Goal: Transaction & Acquisition: Purchase product/service

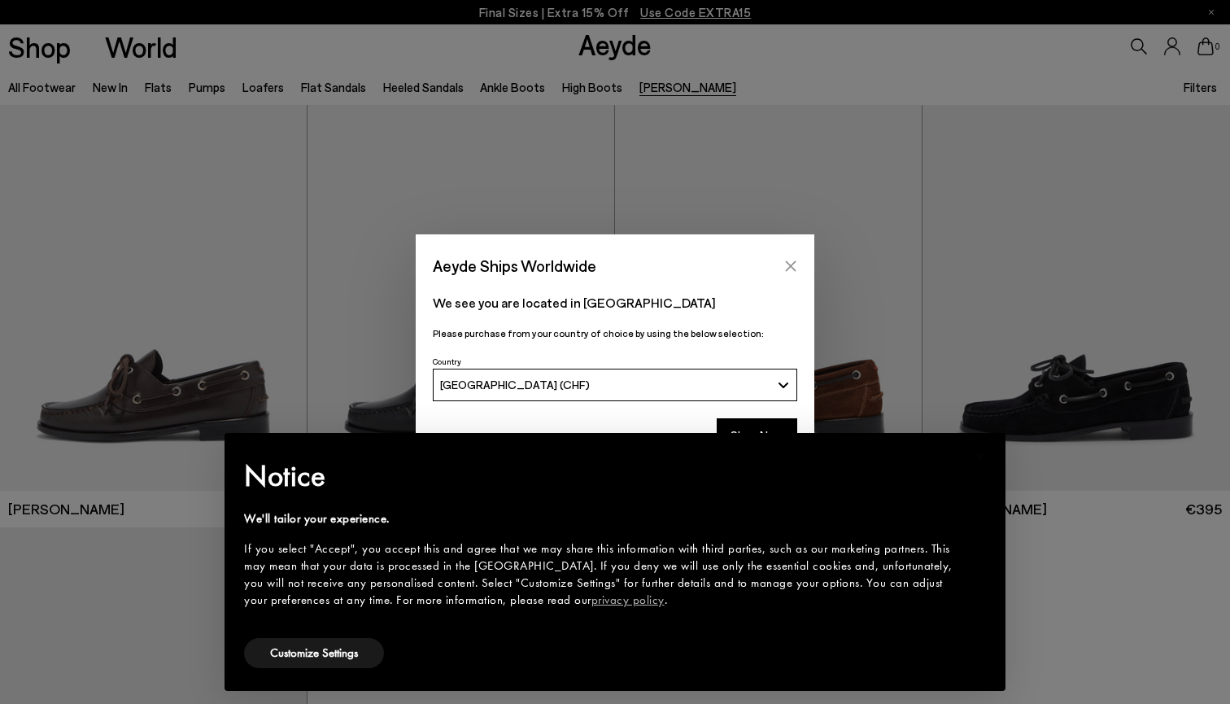
click at [793, 269] on icon "Close" at bounding box center [791, 265] width 11 height 11
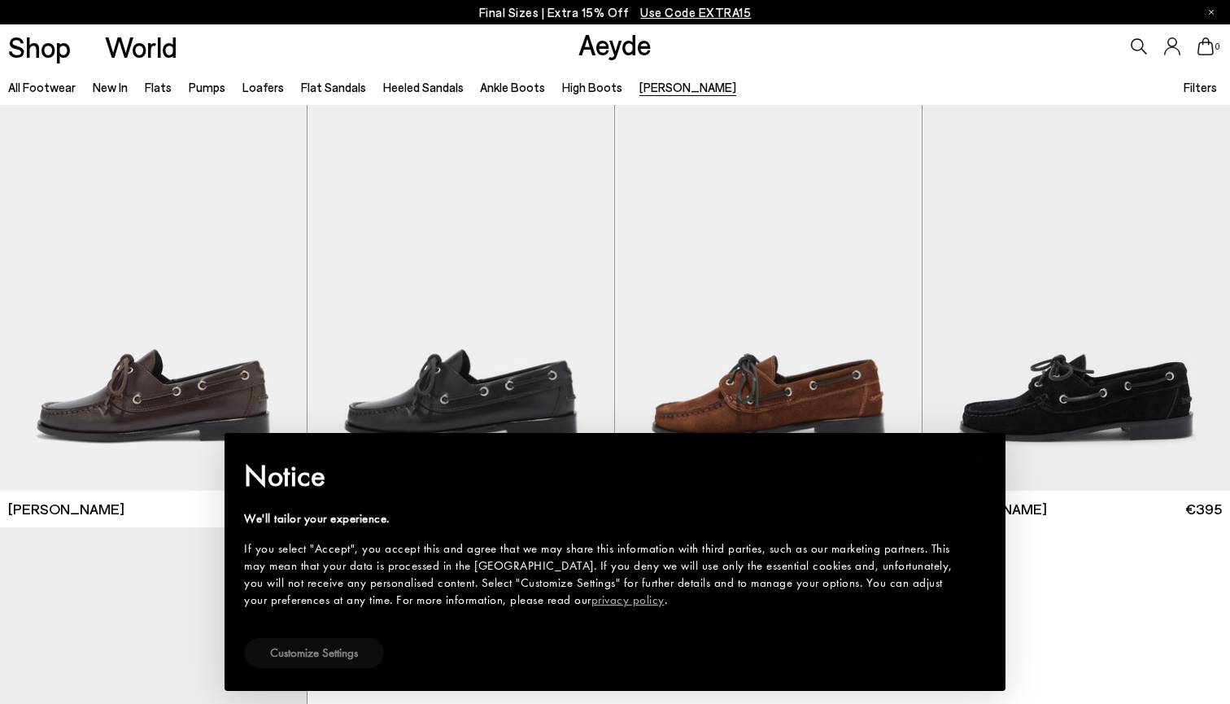
click at [320, 657] on button "Customize Settings" at bounding box center [314, 653] width 140 height 30
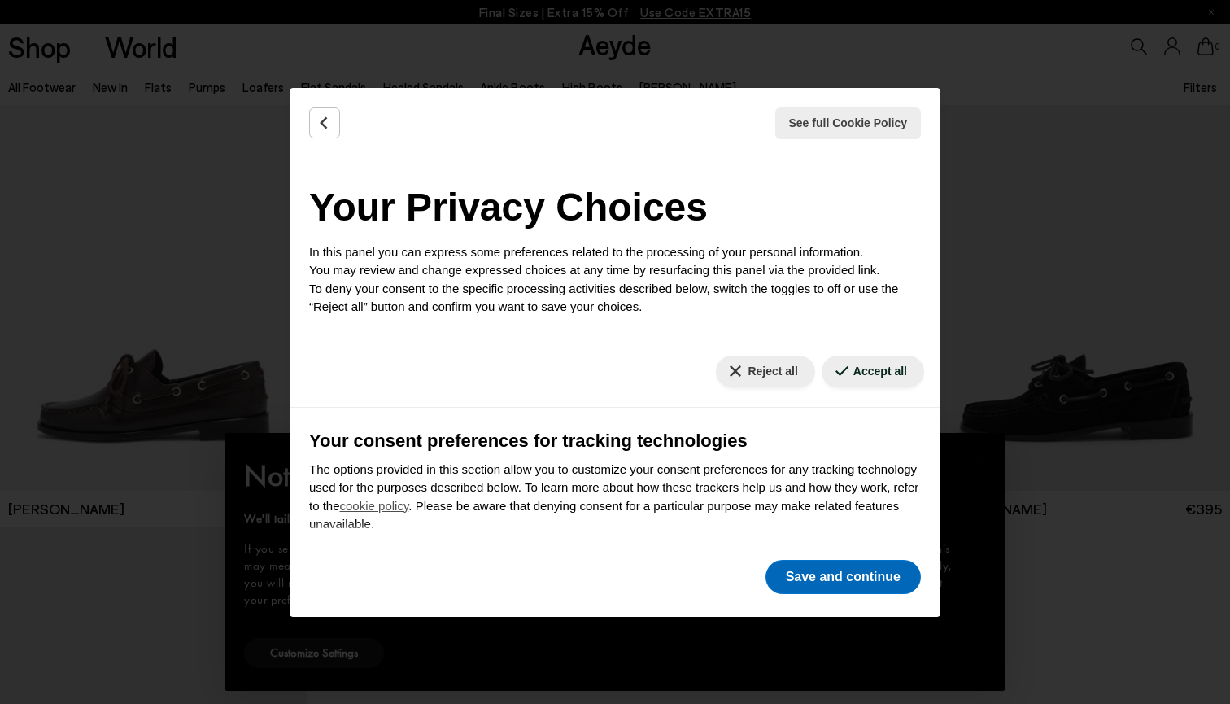
click at [810, 582] on button "Save and continue" at bounding box center [843, 577] width 155 height 34
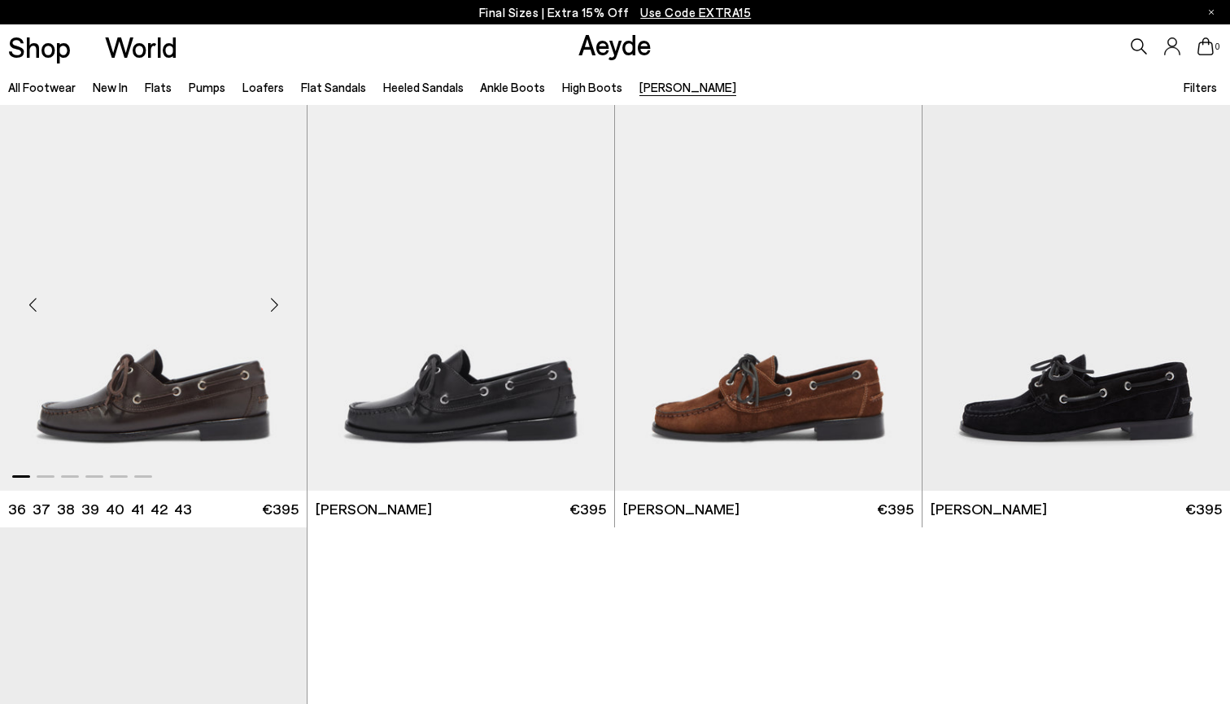
scroll to position [-1, 0]
click at [120, 391] on img "1 / 6" at bounding box center [153, 298] width 307 height 386
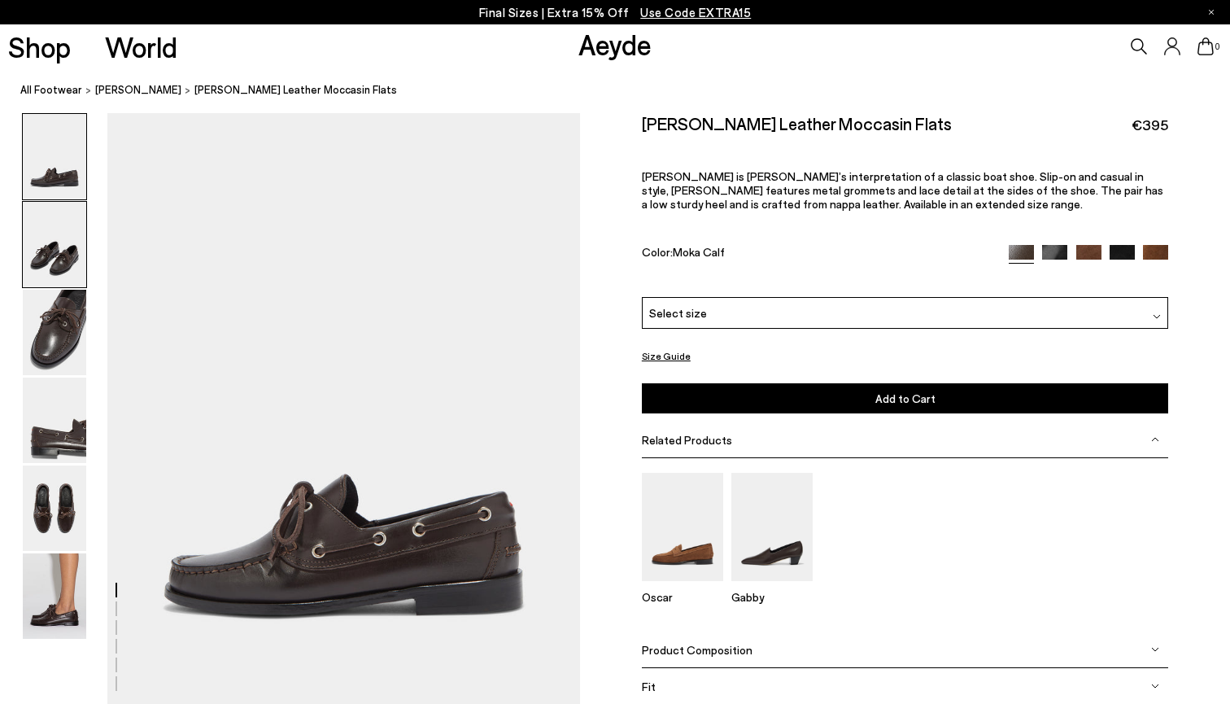
click at [72, 241] on img at bounding box center [54, 244] width 63 height 85
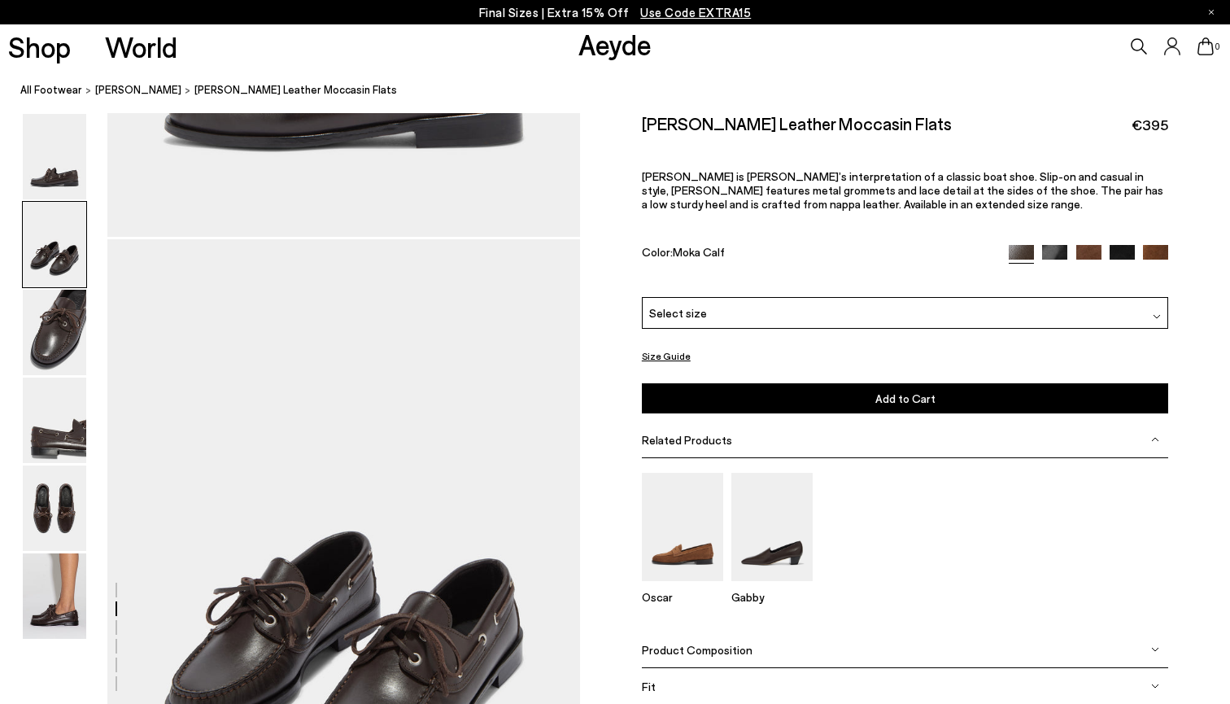
scroll to position [594, 0]
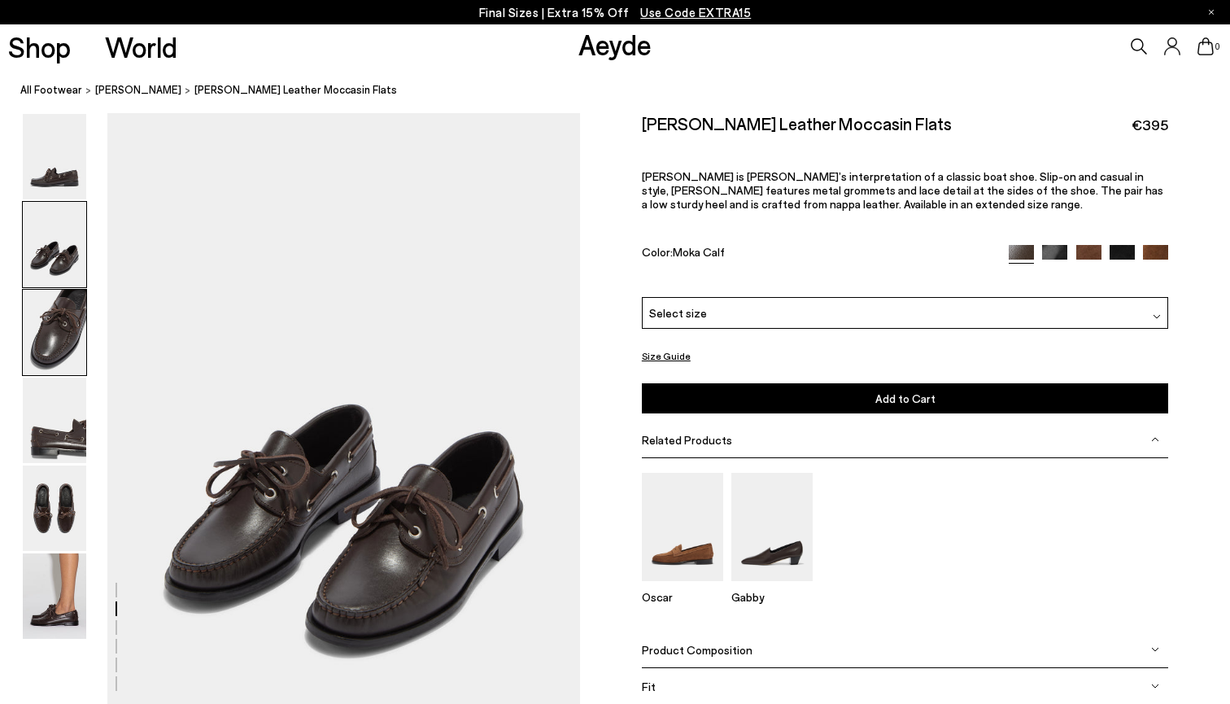
click at [63, 300] on img at bounding box center [54, 332] width 63 height 85
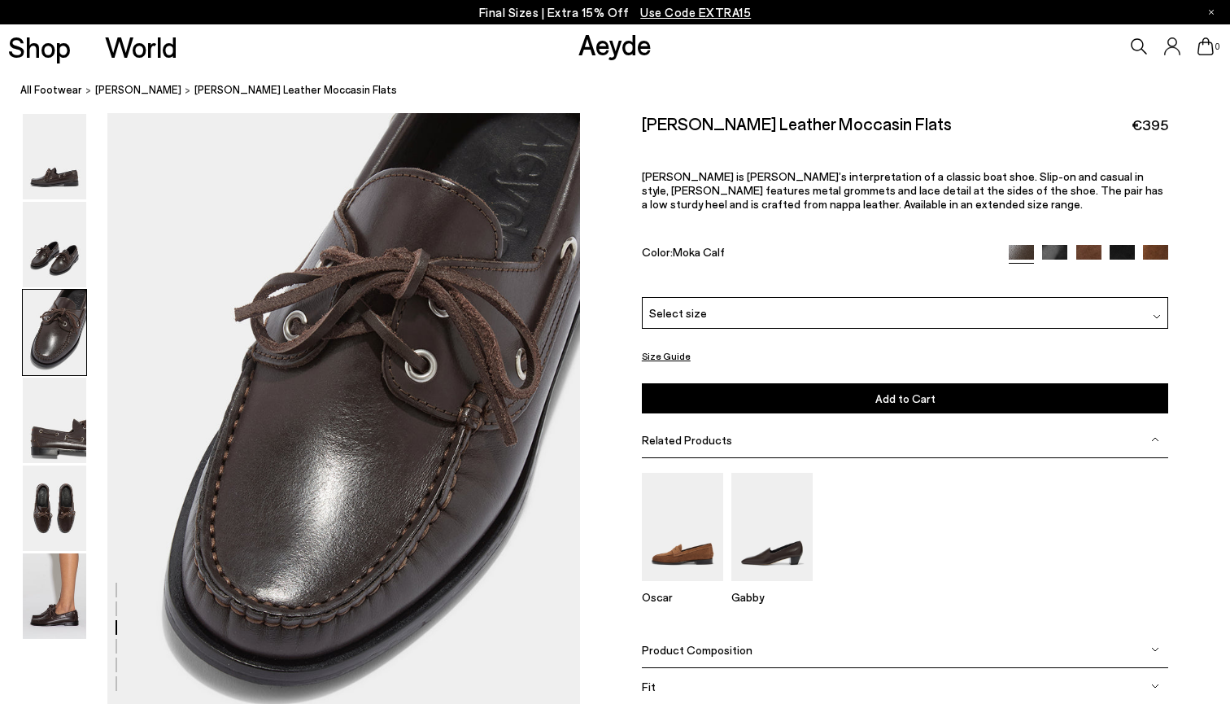
scroll to position [1227, 0]
click at [54, 388] on img at bounding box center [54, 420] width 63 height 85
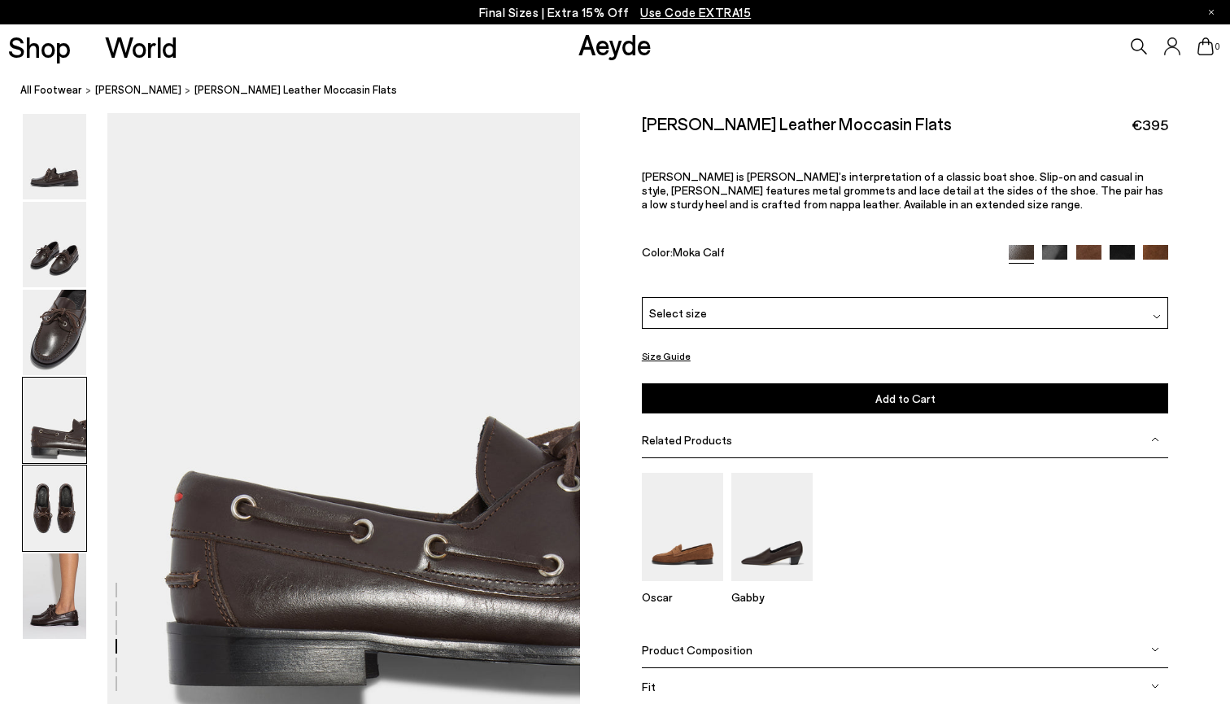
click at [42, 465] on img at bounding box center [54, 507] width 63 height 85
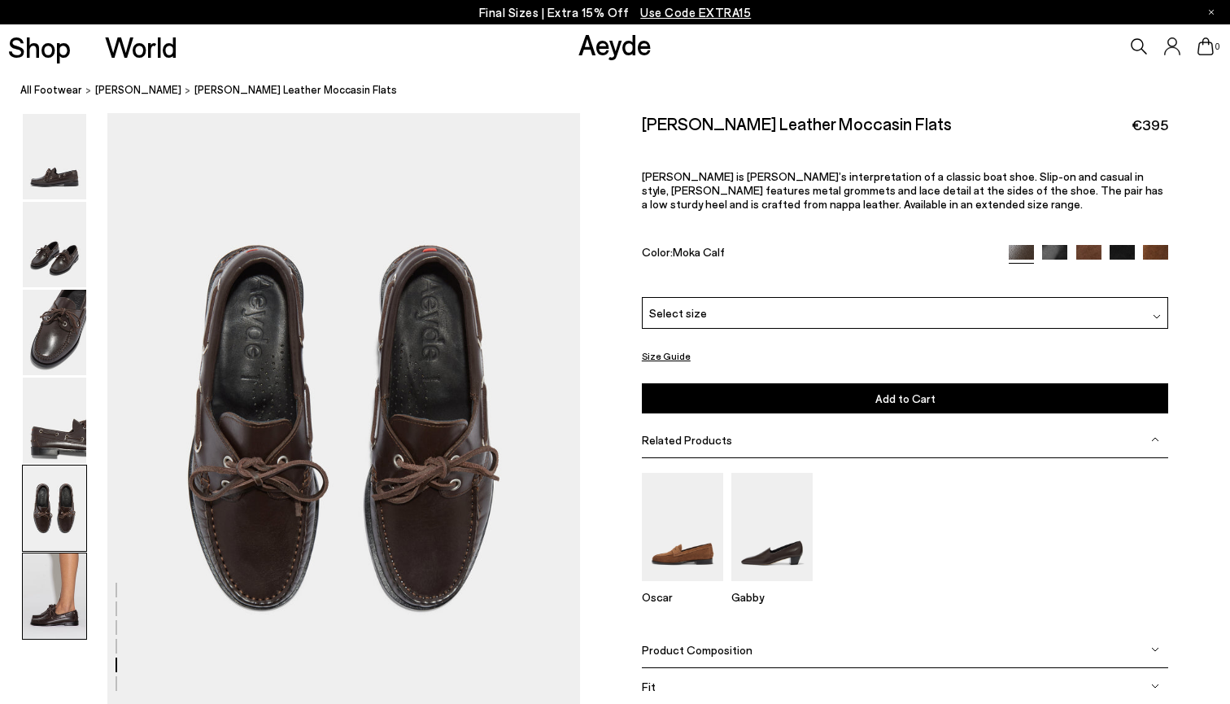
click at [39, 571] on img at bounding box center [54, 595] width 63 height 85
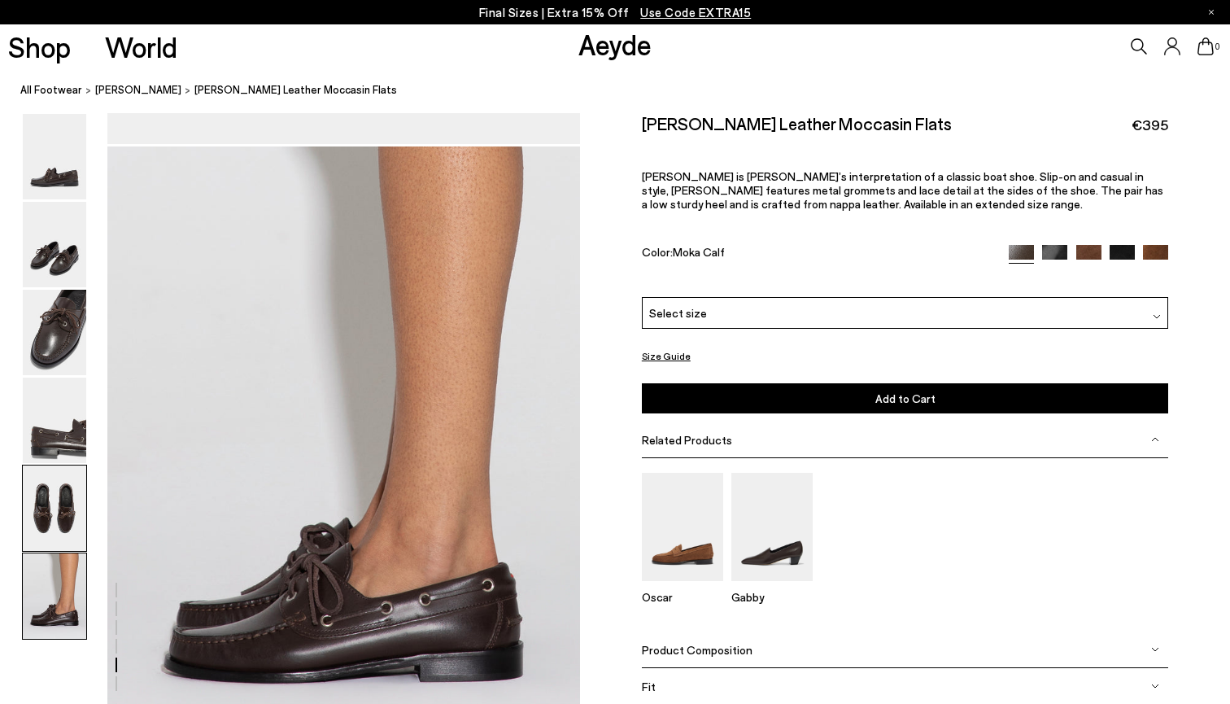
scroll to position [3238, 0]
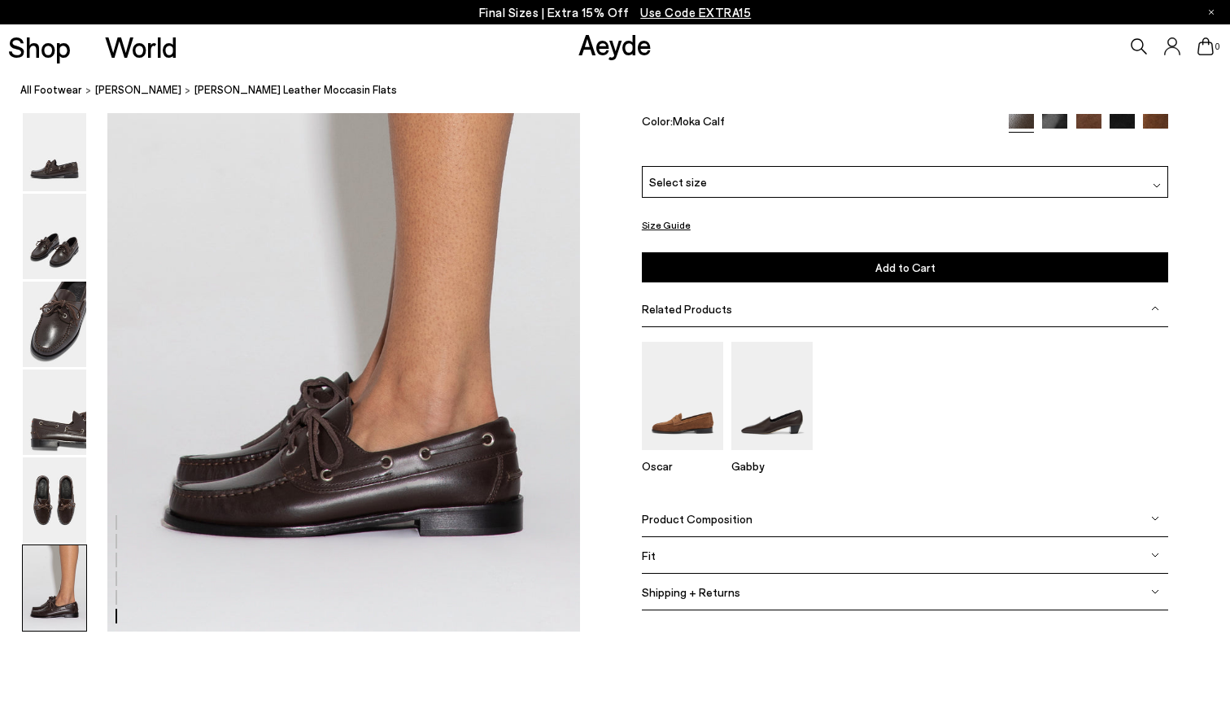
click at [650, 544] on div "Fit" at bounding box center [905, 555] width 527 height 37
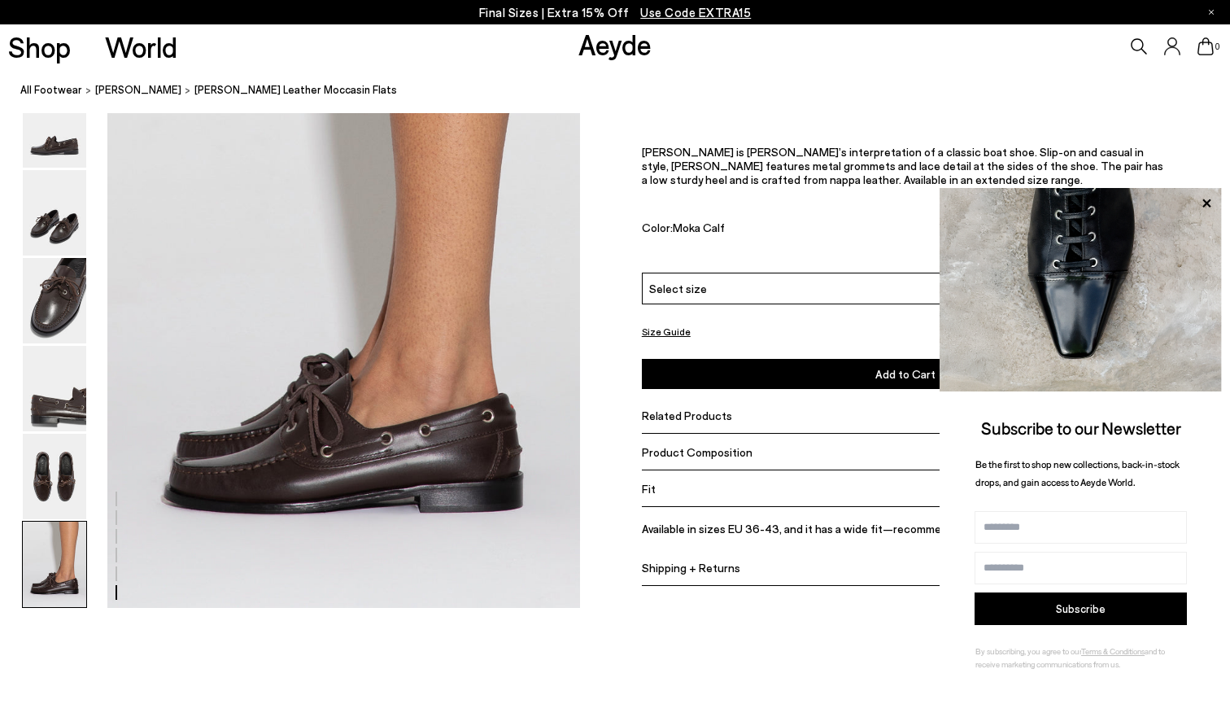
scroll to position [3261, 0]
click at [1205, 199] on icon at bounding box center [1206, 203] width 21 height 21
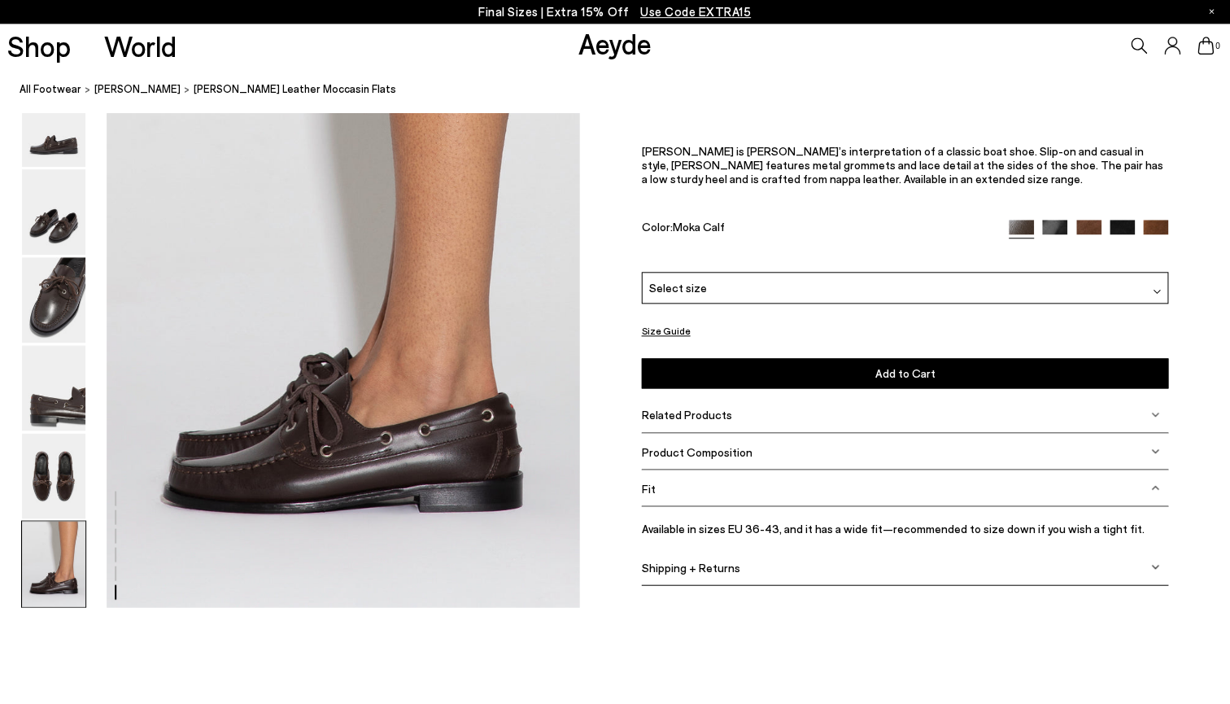
click at [845, 273] on div "Select size" at bounding box center [905, 289] width 527 height 32
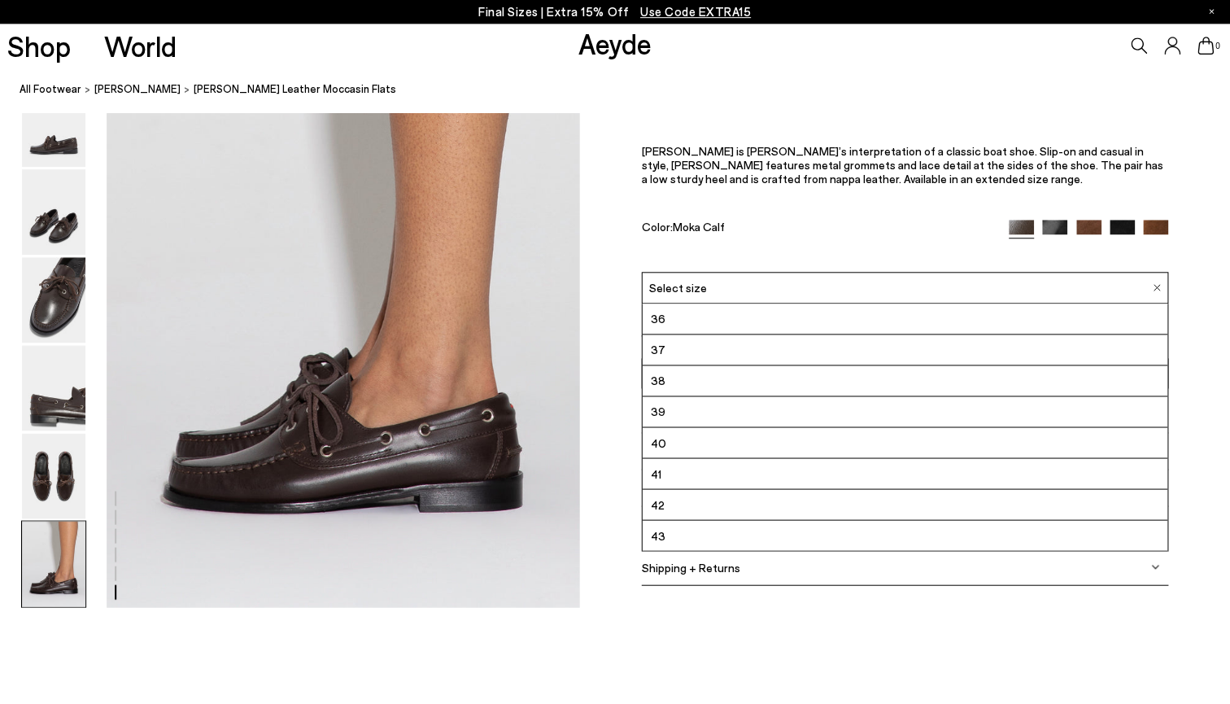
click at [845, 273] on div "Select size" at bounding box center [905, 289] width 527 height 32
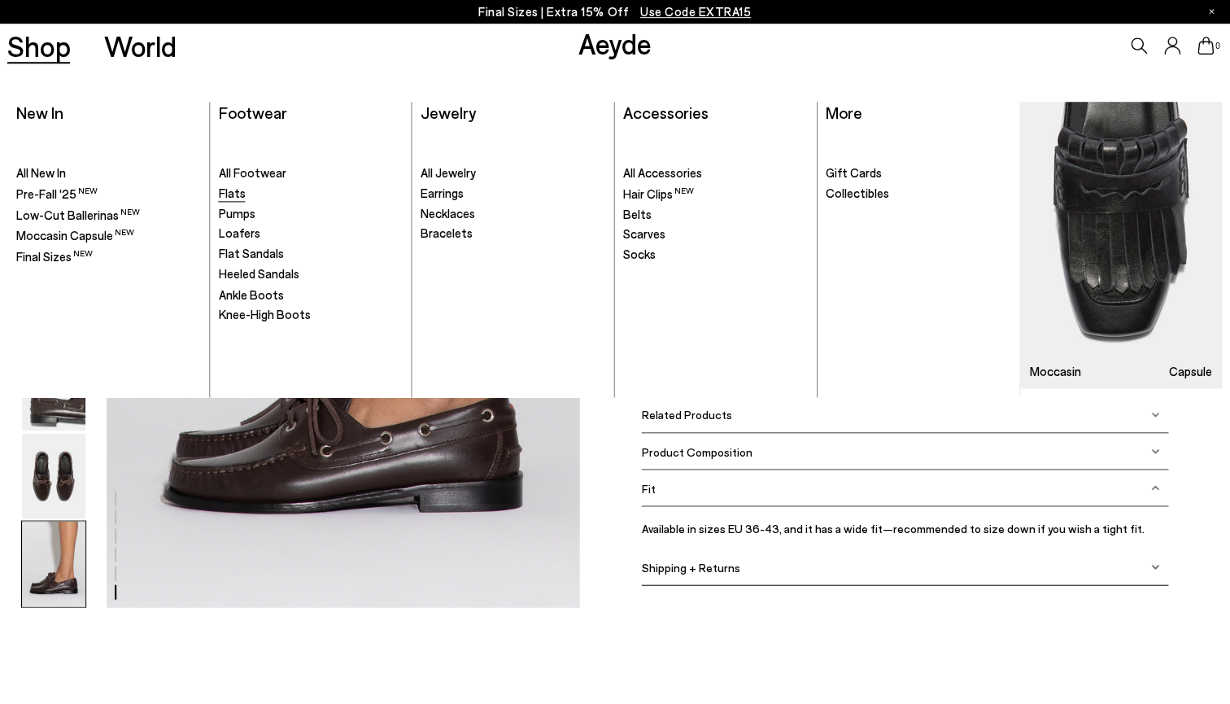
click at [233, 186] on span "Flats" at bounding box center [232, 193] width 27 height 15
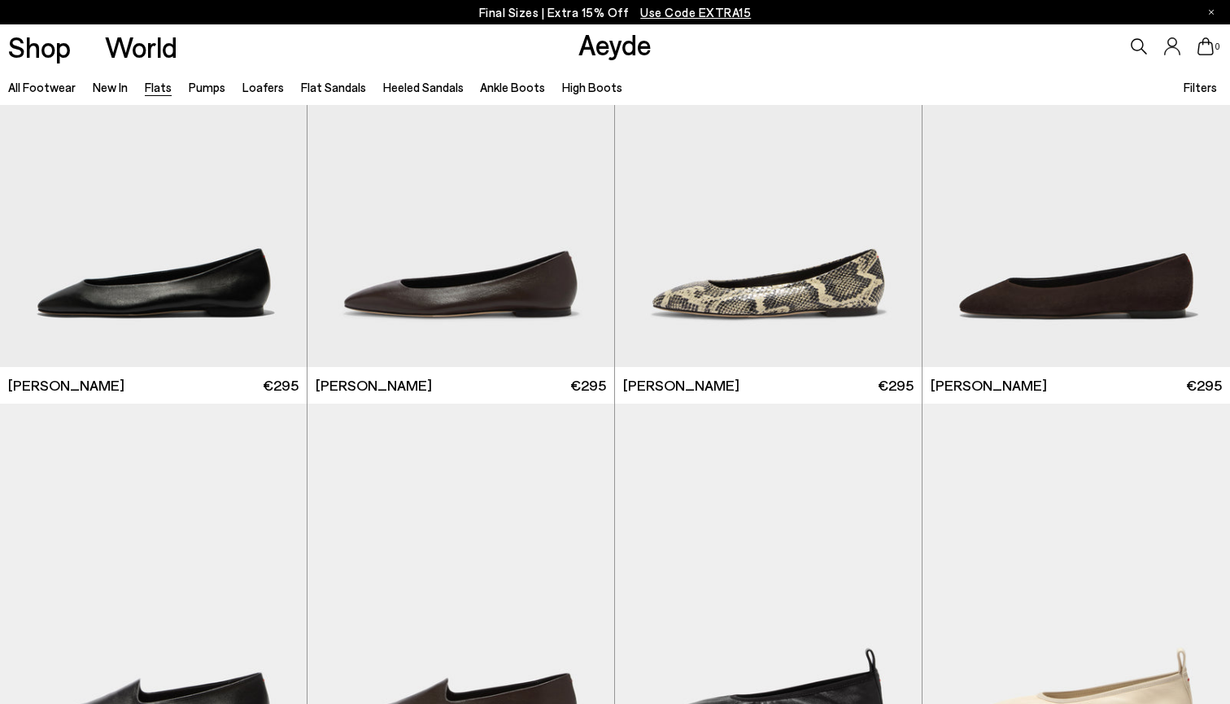
scroll to position [72, 0]
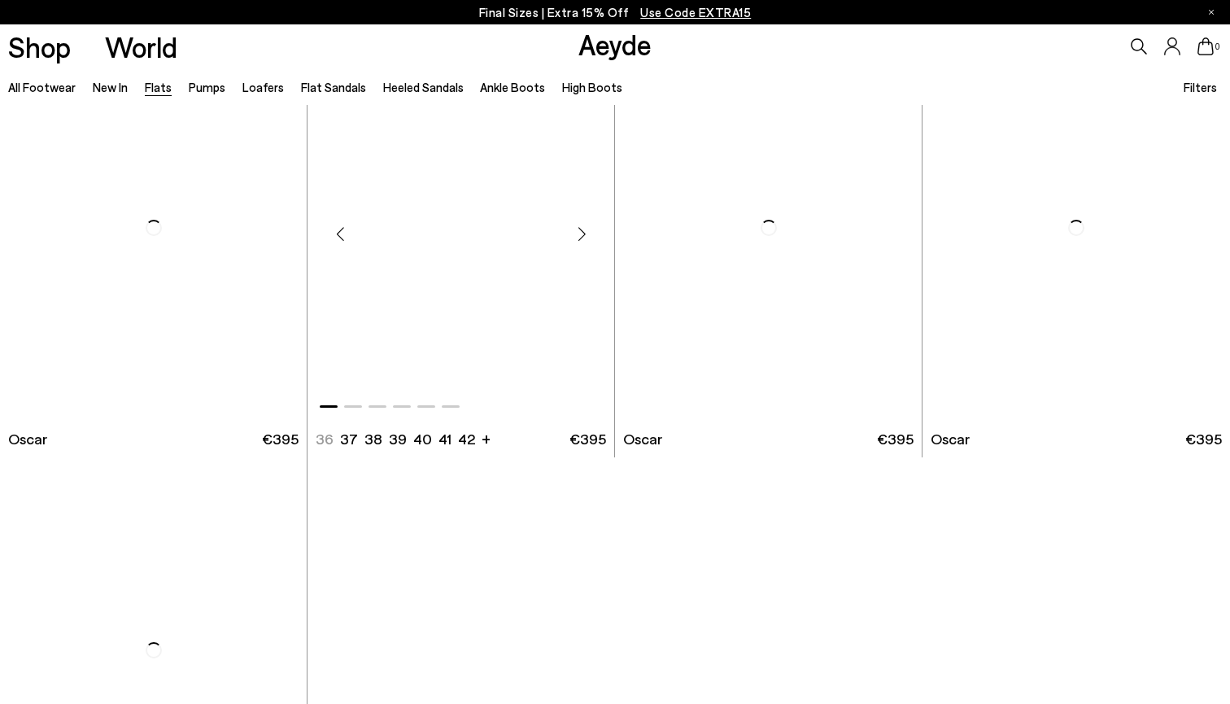
scroll to position [8484, 0]
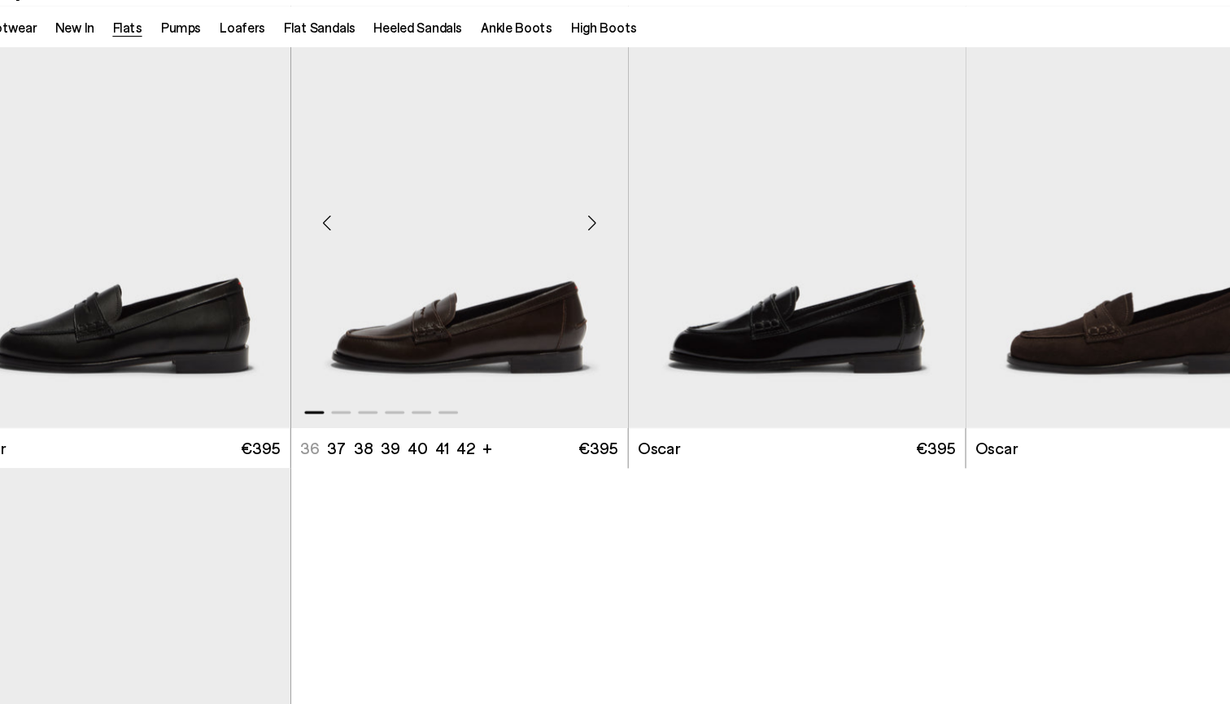
click at [376, 314] on img "1 / 6" at bounding box center [461, 260] width 307 height 386
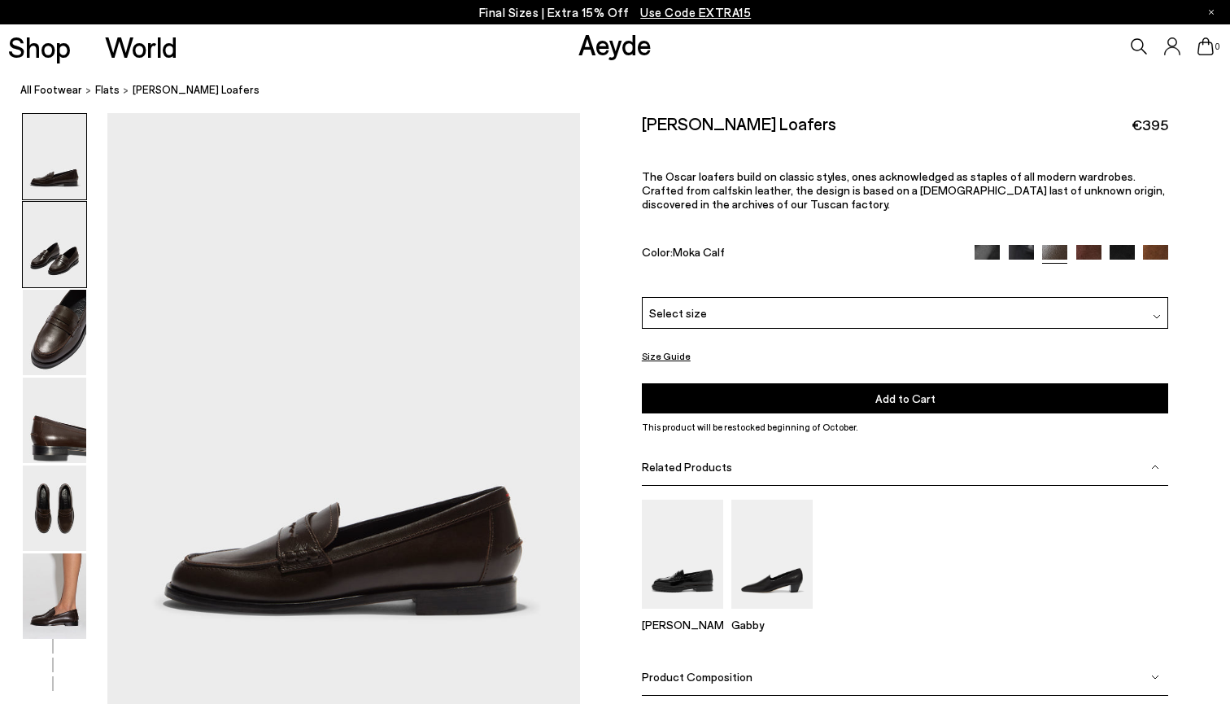
click at [49, 260] on img at bounding box center [54, 244] width 63 height 85
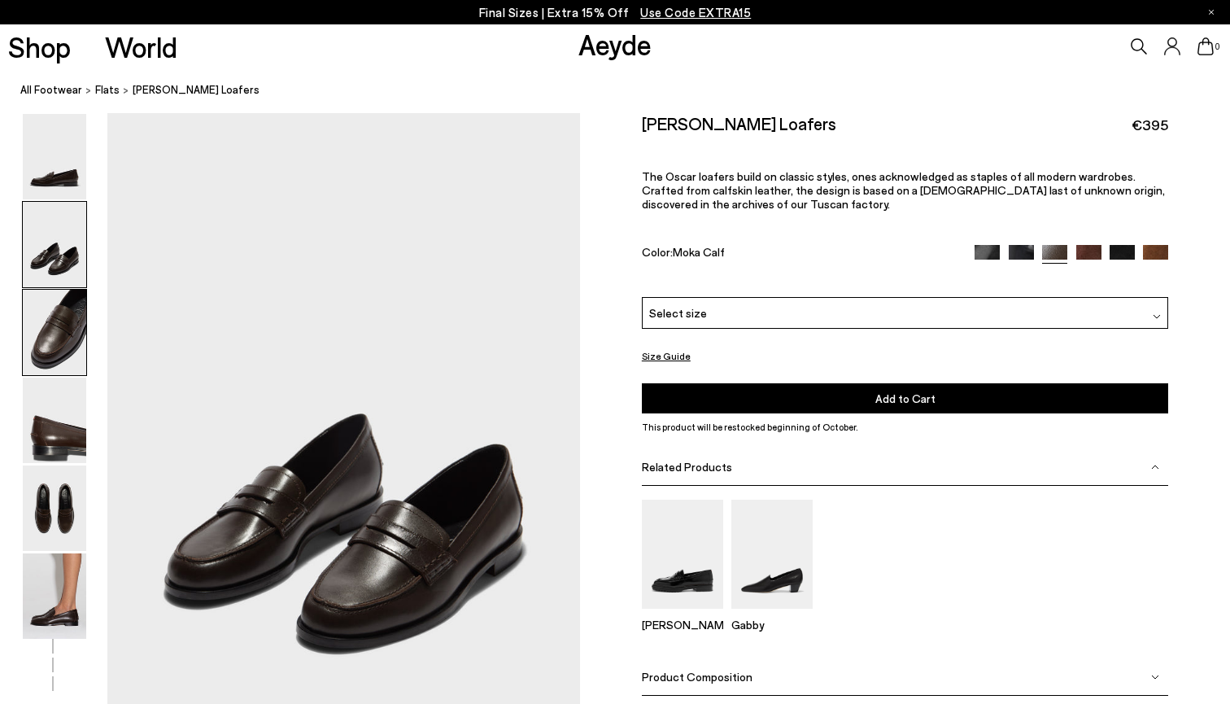
click at [55, 321] on img at bounding box center [54, 332] width 63 height 85
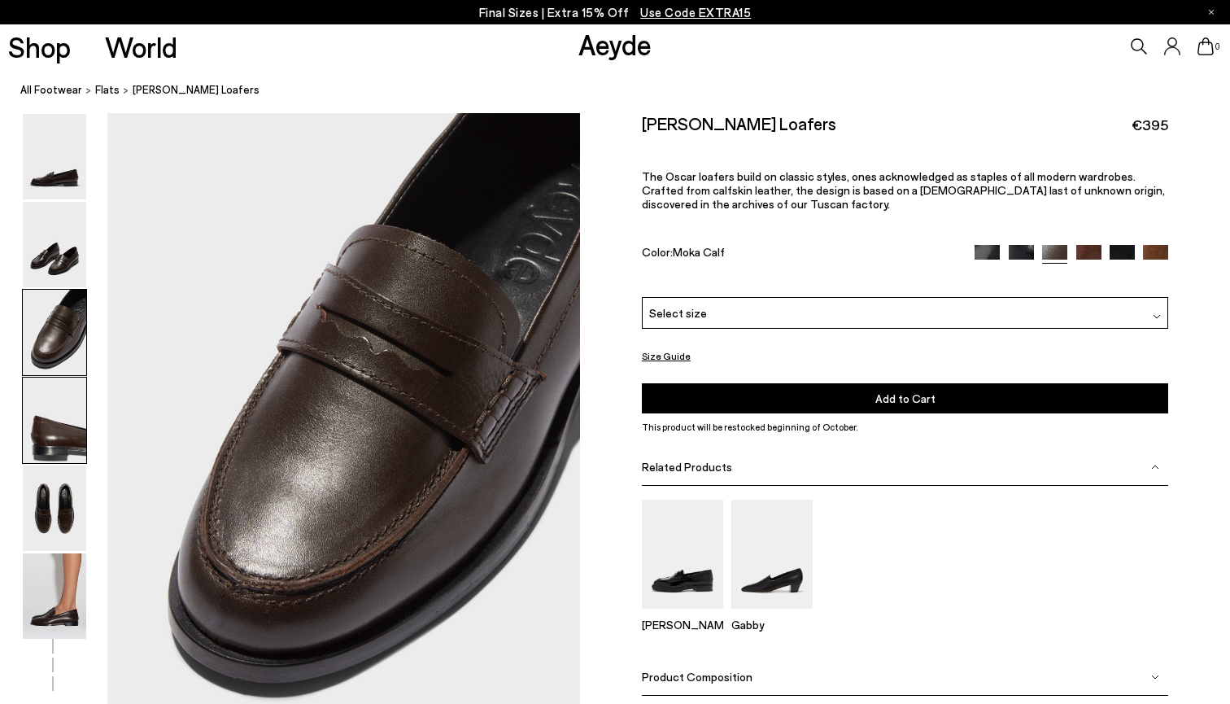
click at [48, 405] on img at bounding box center [54, 420] width 63 height 85
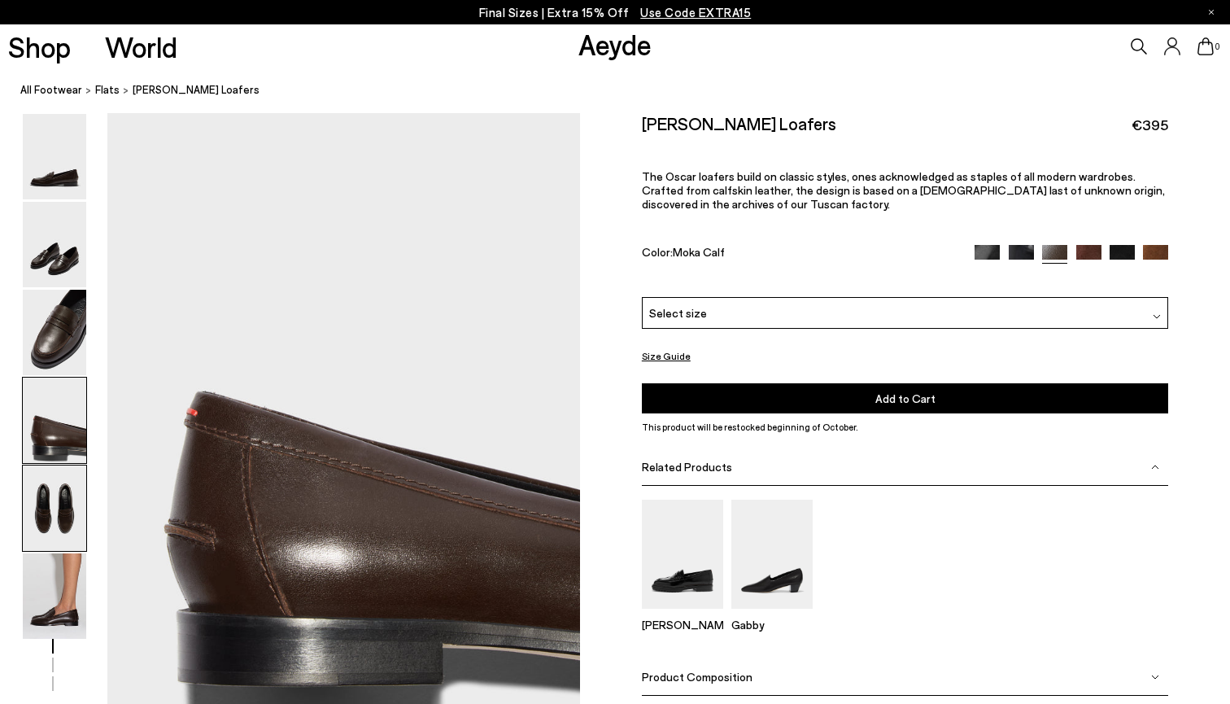
click at [43, 517] on img at bounding box center [54, 507] width 63 height 85
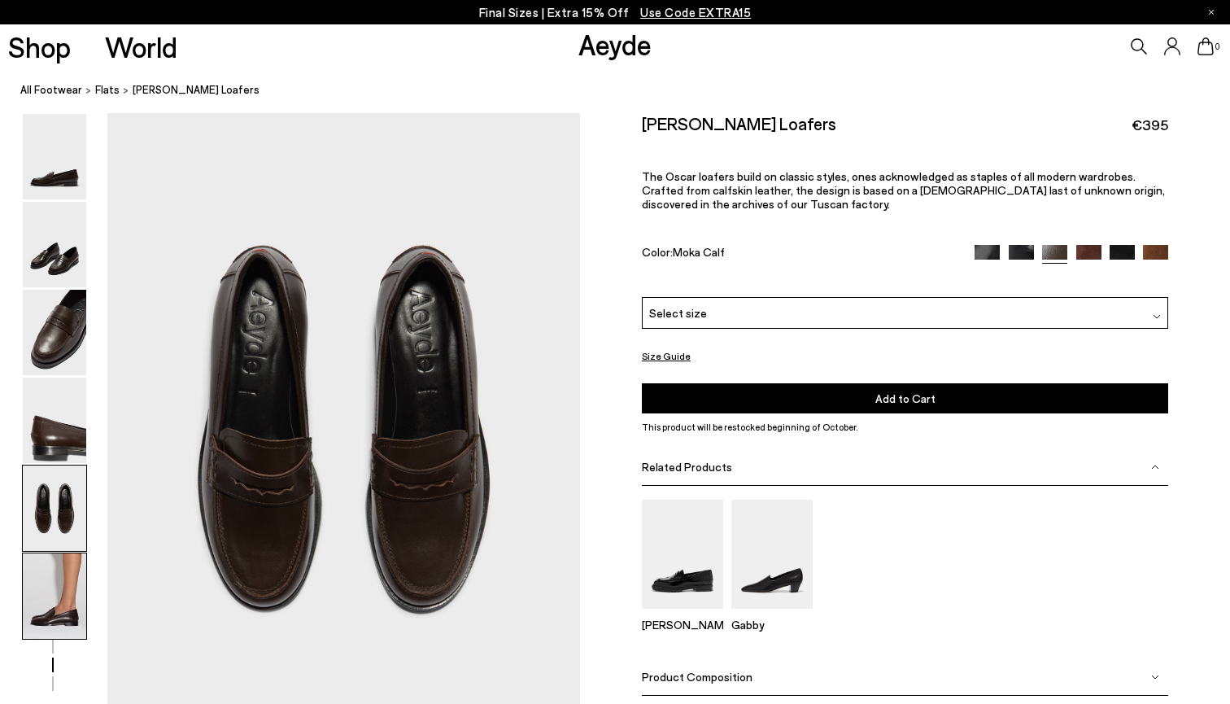
click at [43, 589] on img at bounding box center [54, 595] width 63 height 85
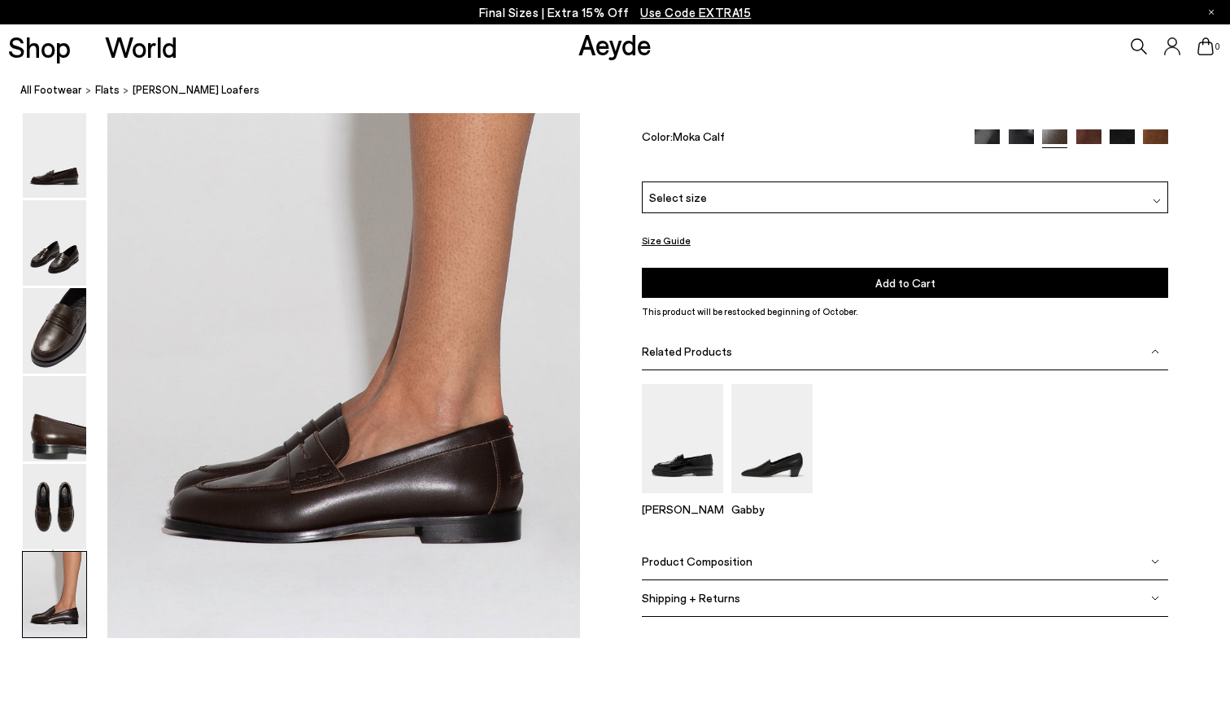
scroll to position [3238, 0]
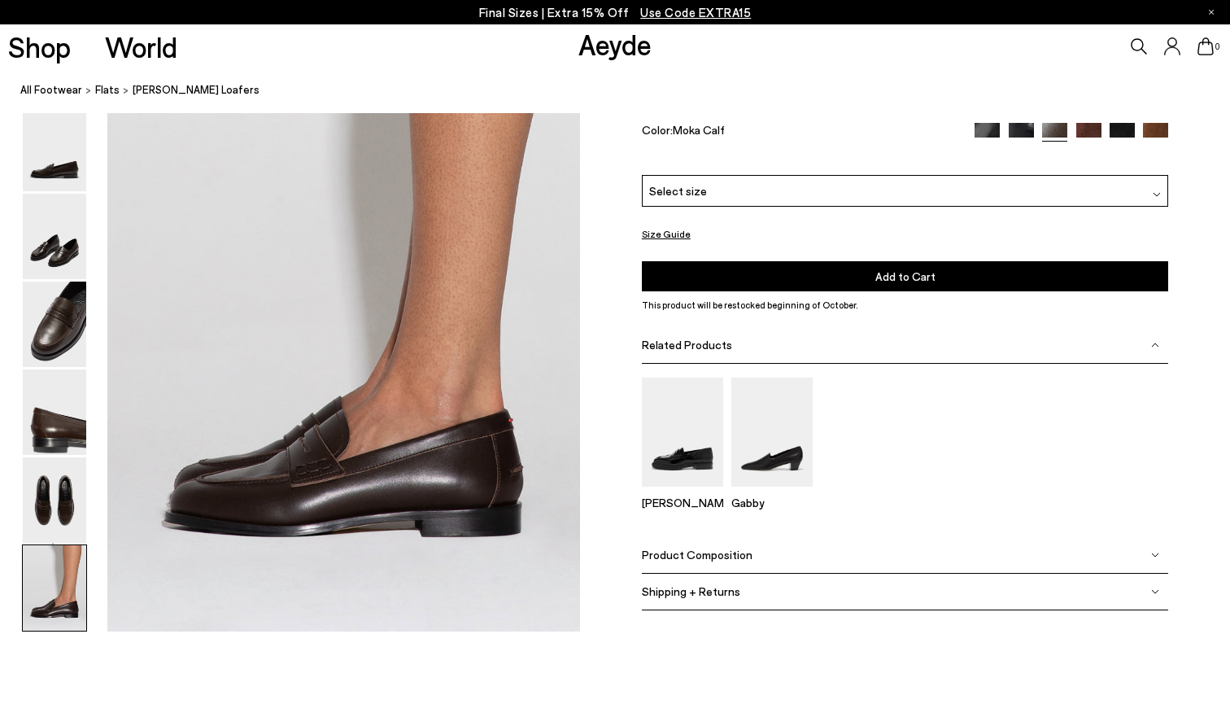
click at [985, 148] on img at bounding box center [987, 135] width 25 height 25
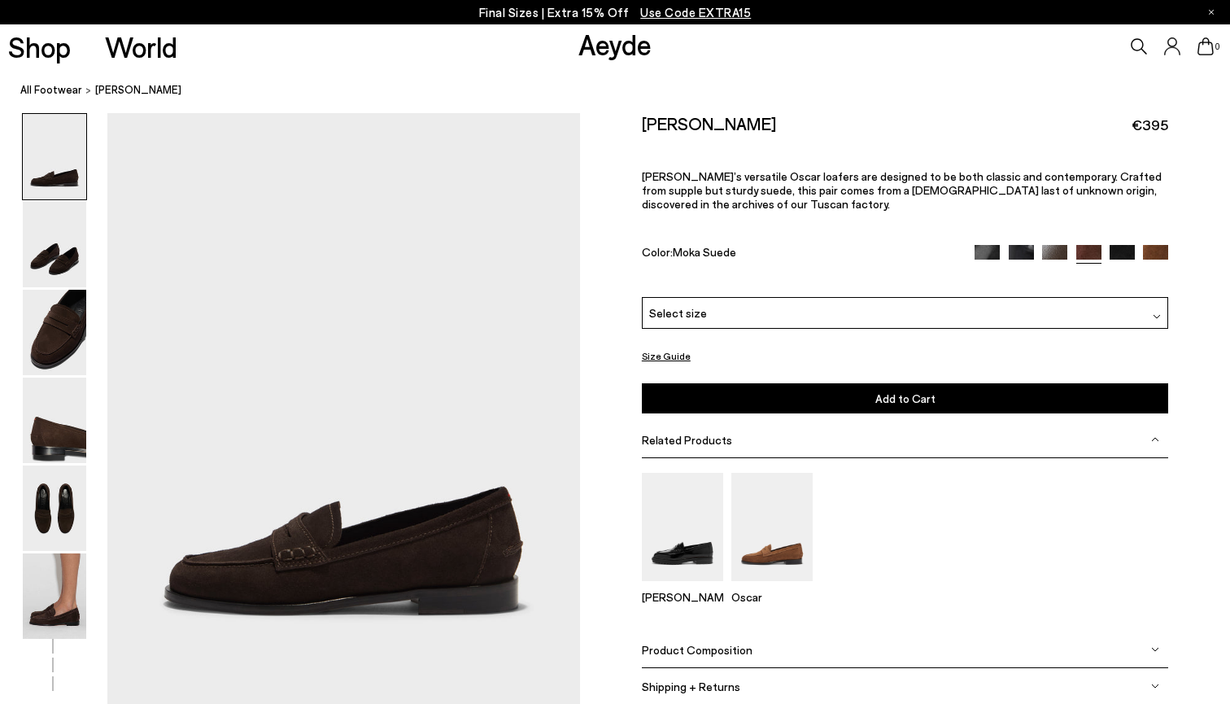
click at [1120, 245] on img at bounding box center [1122, 257] width 25 height 25
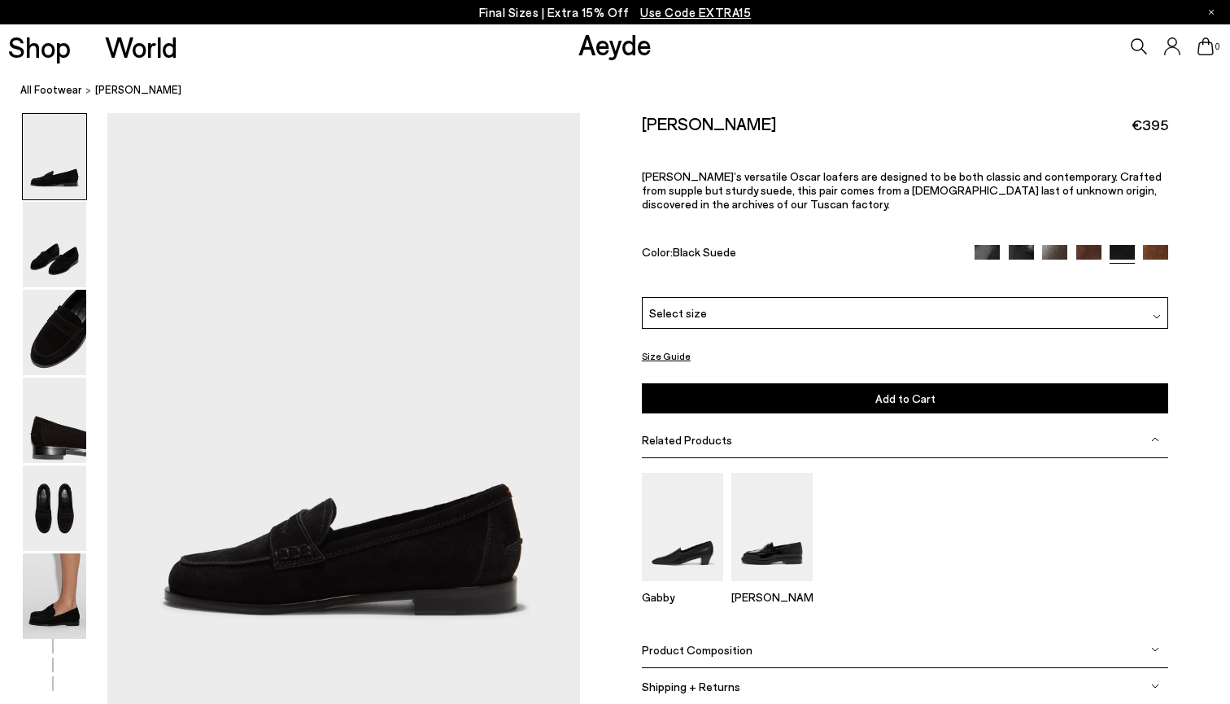
click at [1155, 245] on img at bounding box center [1155, 257] width 25 height 25
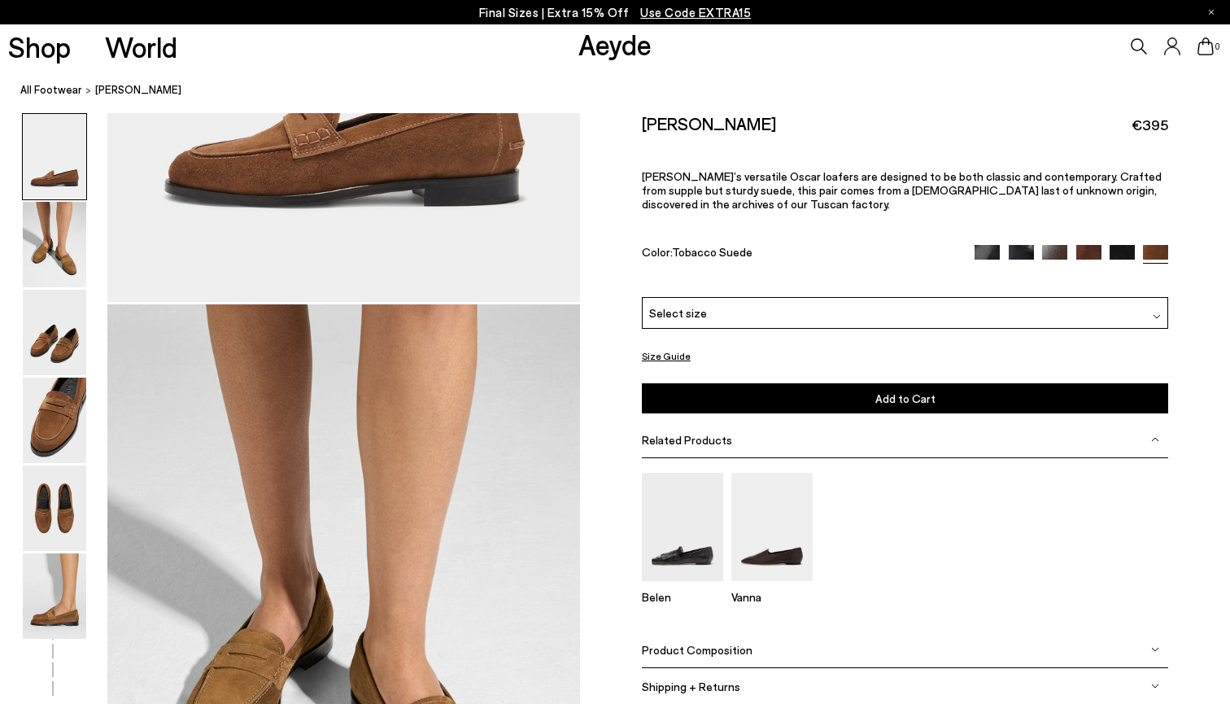
scroll to position [452, 0]
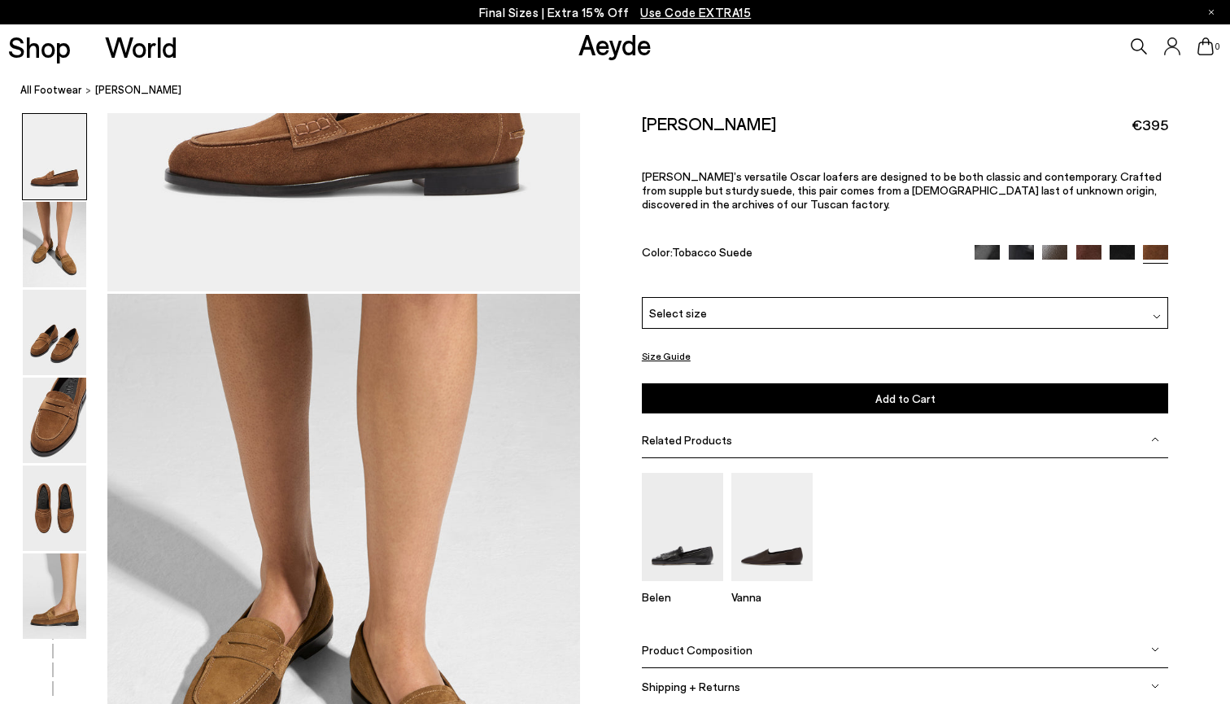
click at [687, 304] on span "Select size" at bounding box center [678, 312] width 58 height 17
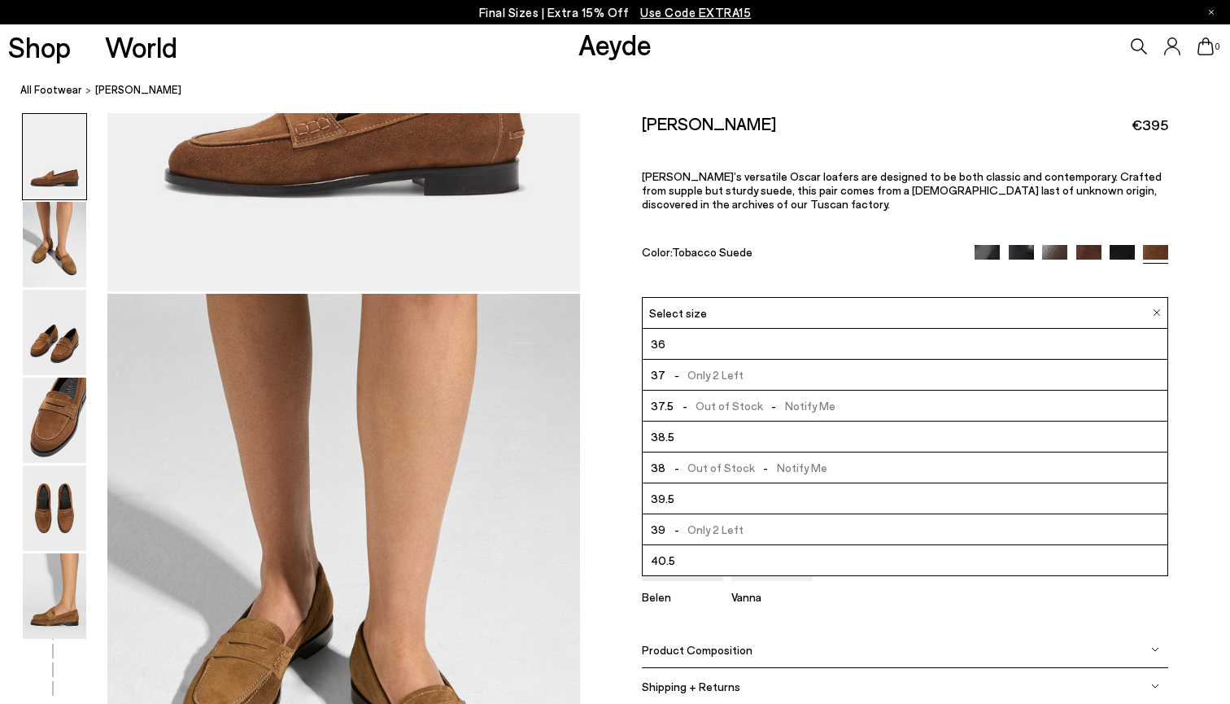
click at [687, 304] on span "Select size" at bounding box center [678, 312] width 58 height 17
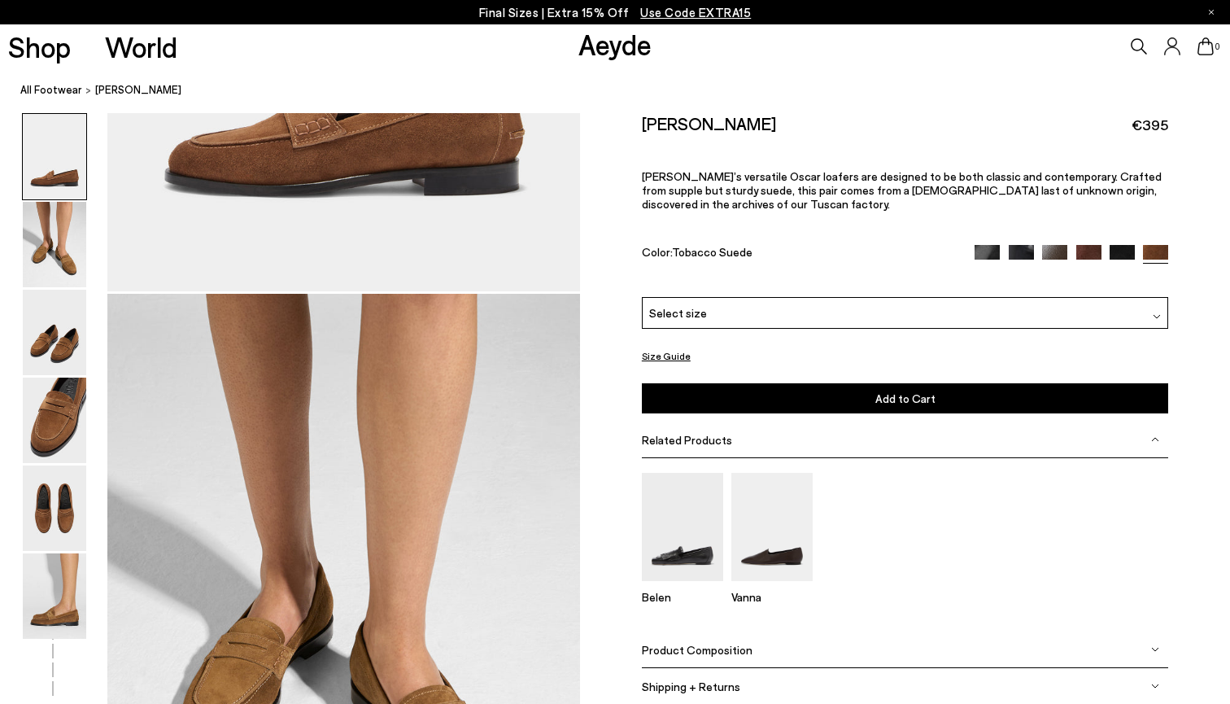
click at [1088, 244] on img at bounding box center [1088, 256] width 25 height 25
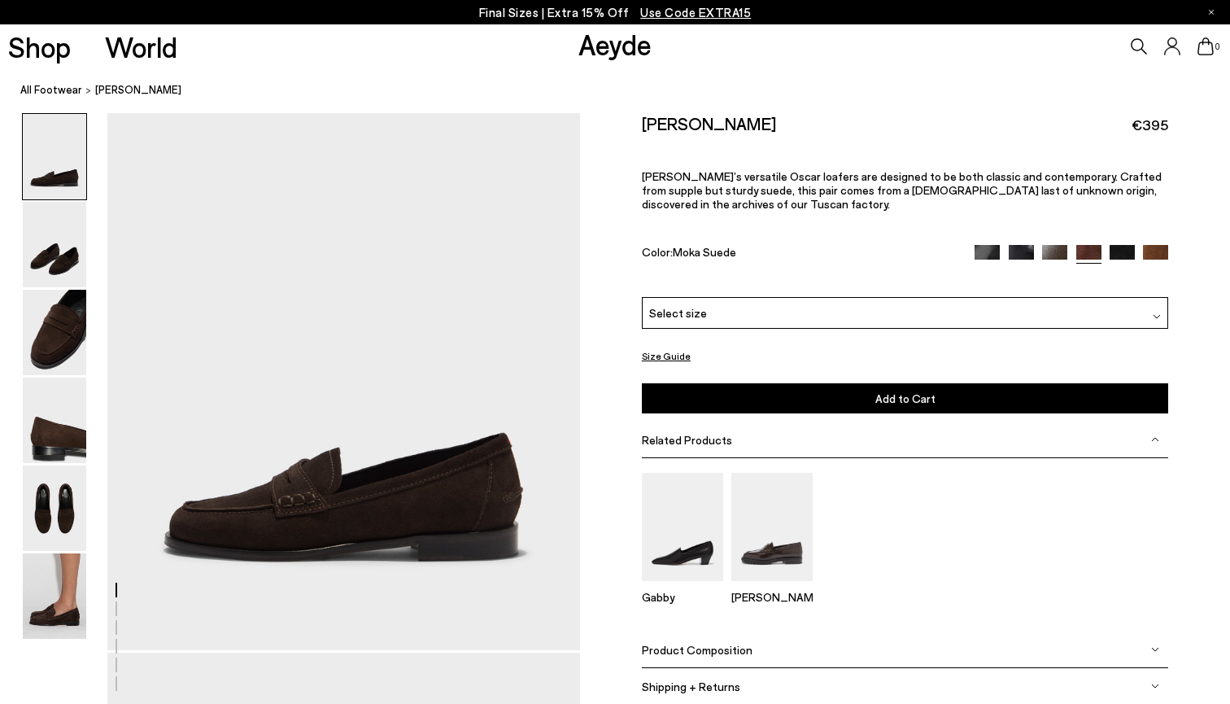
scroll to position [102, 0]
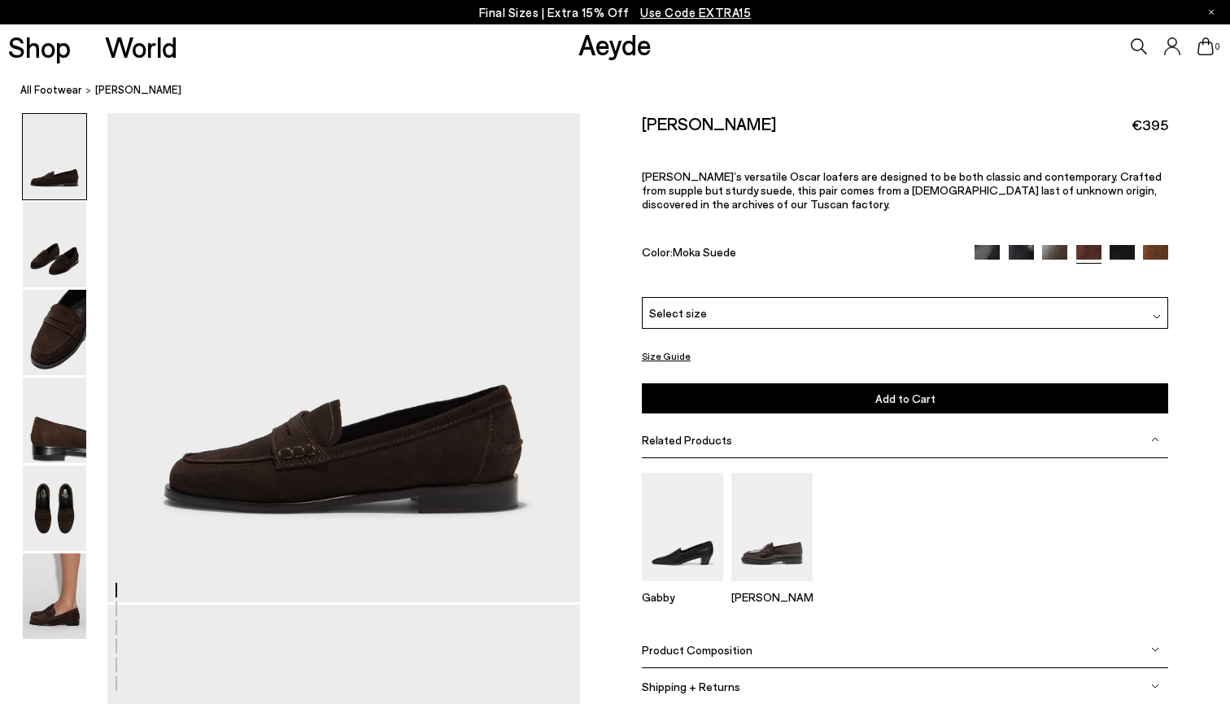
click at [856, 297] on div "Select size" at bounding box center [905, 313] width 527 height 32
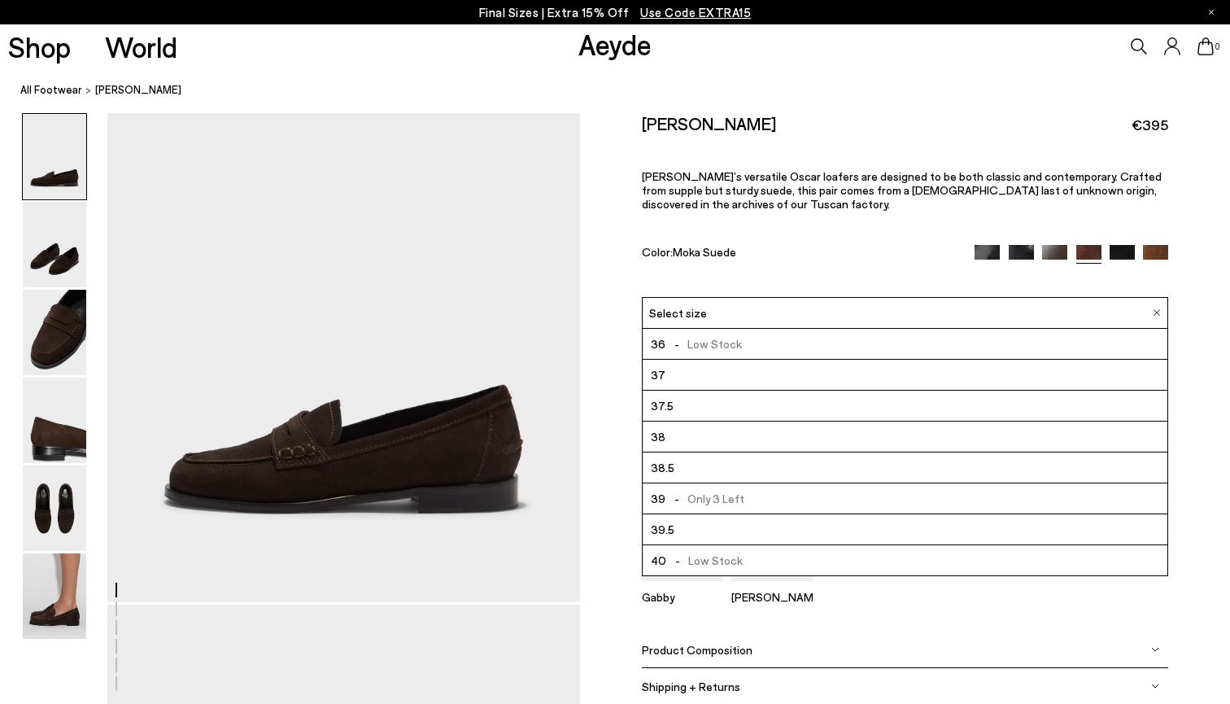
click at [845, 244] on div "Color: Moka Suede" at bounding box center [800, 253] width 317 height 19
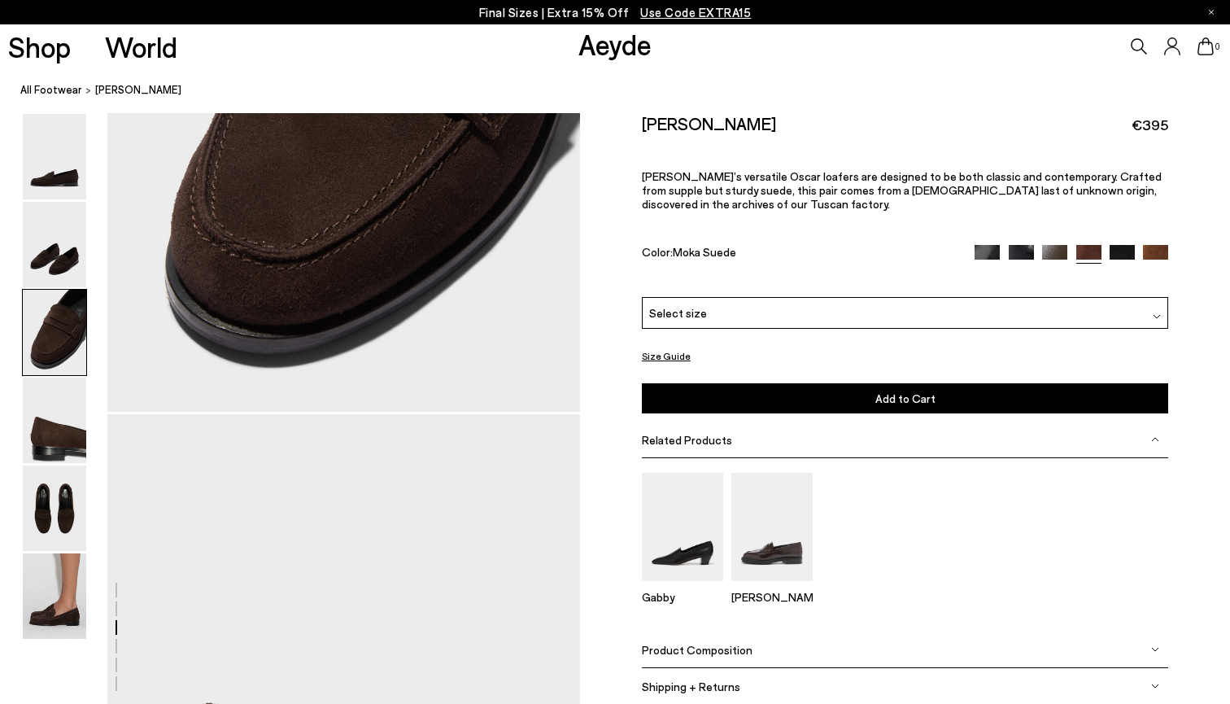
scroll to position [1644, 0]
